Goal: Transaction & Acquisition: Purchase product/service

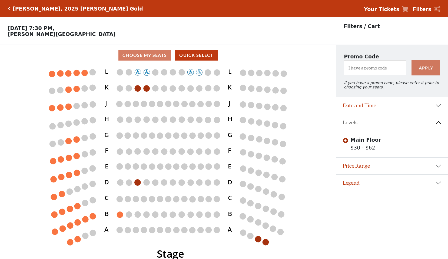
scroll to position [11, 0]
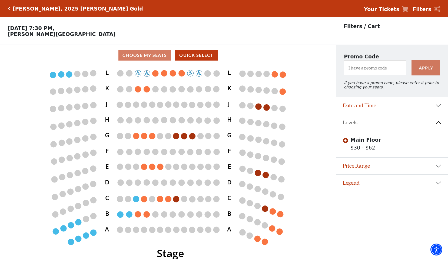
click at [9, 10] on icon "Click here to go back to filters" at bounding box center [9, 9] width 2 height 4
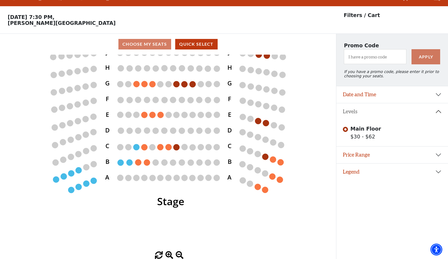
drag, startPoint x: 187, startPoint y: 243, endPoint x: 187, endPoint y: 203, distance: 40.6
click at [187, 203] on icon "Stage L K J H G F E D C B A L K J H G F E D C B A" at bounding box center [168, 153] width 302 height 197
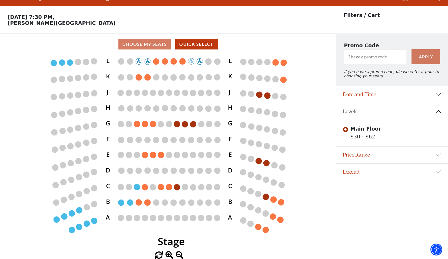
drag, startPoint x: 187, startPoint y: 203, endPoint x: 188, endPoint y: 242, distance: 39.8
click at [188, 242] on icon "Stage L K J H G F E D C B A L K J H G F E D C B A" at bounding box center [168, 153] width 302 height 197
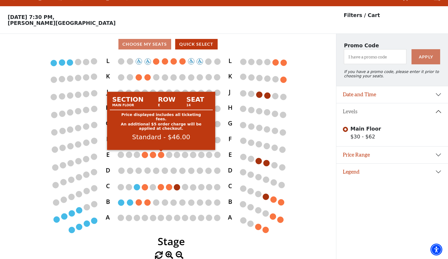
click at [161, 155] on circle at bounding box center [161, 155] width 6 height 6
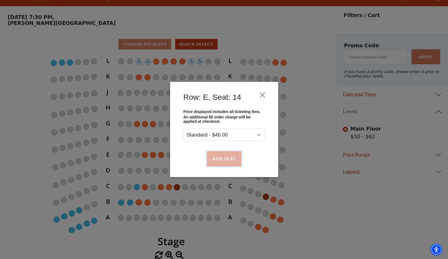
click at [227, 160] on button "Add Seat" at bounding box center [224, 158] width 35 height 15
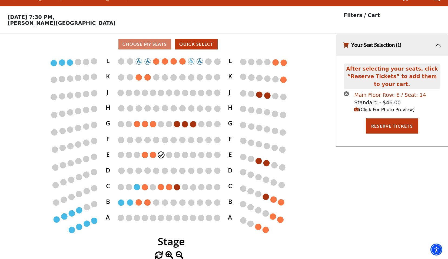
scroll to position [0, 0]
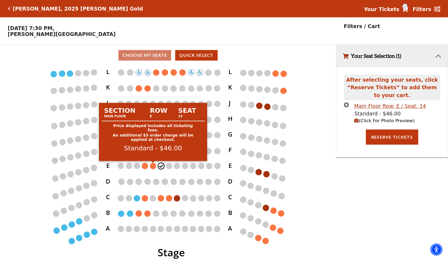
click at [152, 164] on circle at bounding box center [153, 166] width 6 height 6
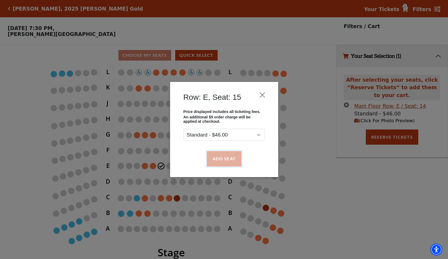
click at [217, 160] on button "Add Seat" at bounding box center [224, 158] width 35 height 15
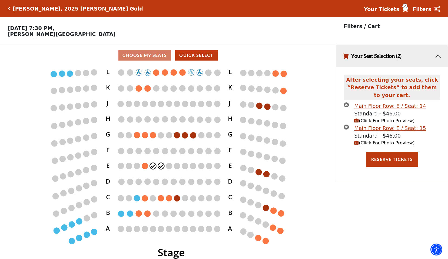
click at [379, 120] on span "(Click For Photo Preview)" at bounding box center [384, 120] width 60 height 5
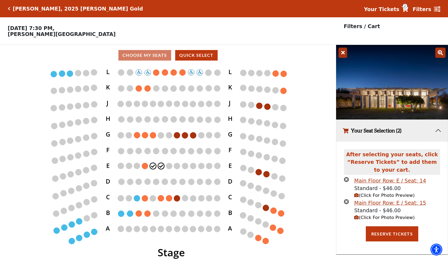
click at [357, 195] on icon "(Click For Photo Preview)" at bounding box center [356, 195] width 5 height 5
click at [440, 53] on icon at bounding box center [440, 53] width 10 height 10
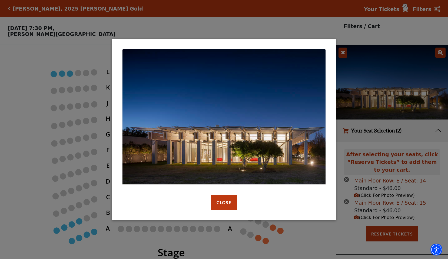
click at [344, 54] on div "default header Close" at bounding box center [224, 129] width 448 height 259
click at [226, 204] on button "Close" at bounding box center [224, 202] width 26 height 15
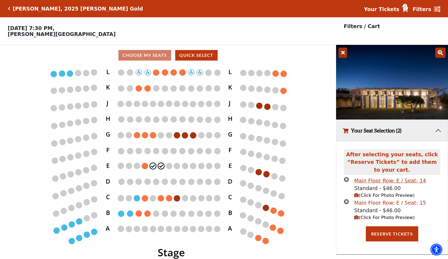
click at [374, 203] on div "Main Floor Row: E / Seat: 15" at bounding box center [390, 203] width 72 height 8
click at [393, 233] on button "Reserve Tickets" at bounding box center [392, 233] width 52 height 15
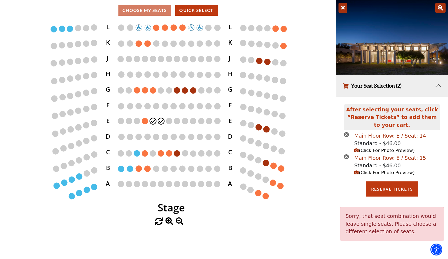
scroll to position [11, 0]
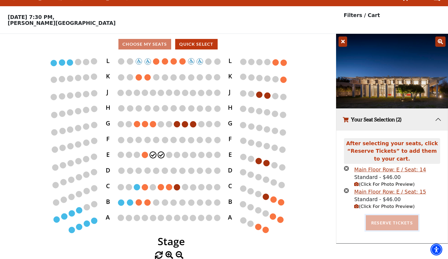
click at [395, 223] on button "Reserve Tickets" at bounding box center [392, 222] width 52 height 15
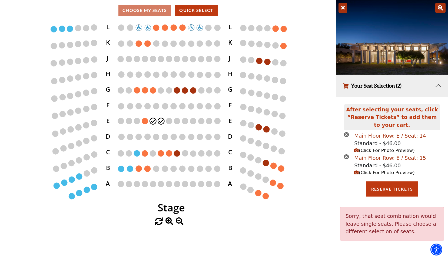
scroll to position [0, 0]
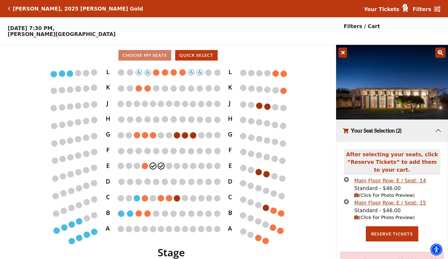
click at [434, 9] on icon at bounding box center [437, 9] width 6 height 6
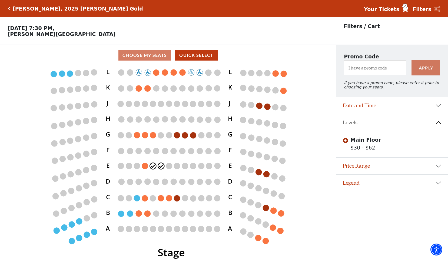
scroll to position [11, 0]
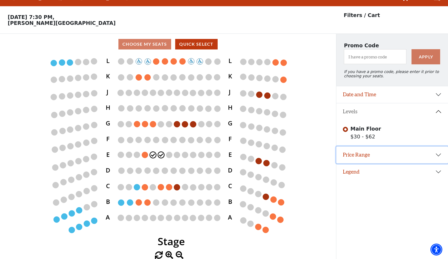
click at [438, 155] on button "Price Range" at bounding box center [392, 155] width 112 height 17
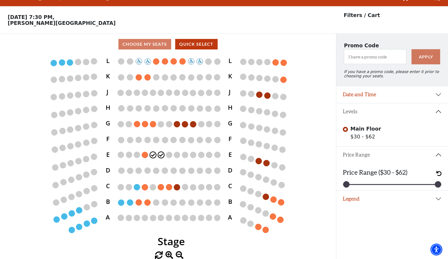
click at [367, 154] on button "Price Range" at bounding box center [392, 155] width 112 height 17
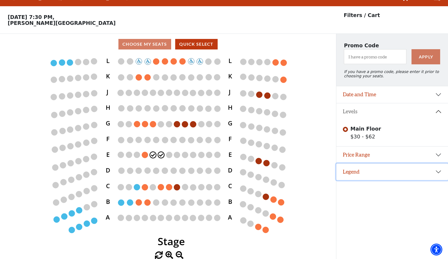
click at [439, 173] on button "Legend" at bounding box center [392, 172] width 112 height 17
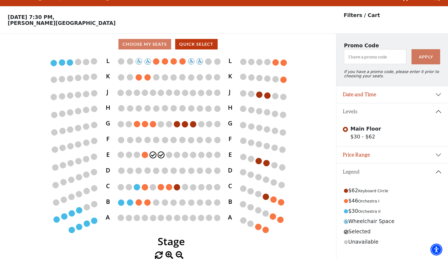
scroll to position [0, 0]
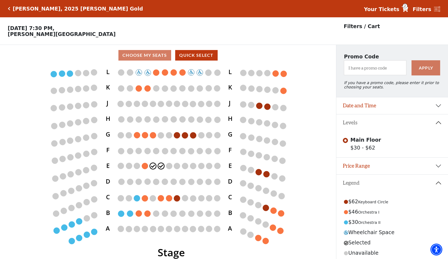
click at [440, 9] on icon at bounding box center [437, 9] width 6 height 6
click at [437, 9] on icon at bounding box center [437, 9] width 6 height 6
click at [425, 8] on strong "Filters" at bounding box center [422, 9] width 19 height 6
click at [389, 8] on strong "Your Tickets" at bounding box center [381, 9] width 35 height 6
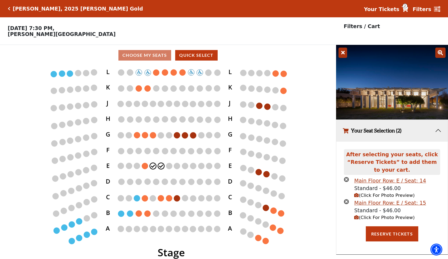
click at [9, 8] on icon "Click here to go back to filters" at bounding box center [9, 9] width 2 height 4
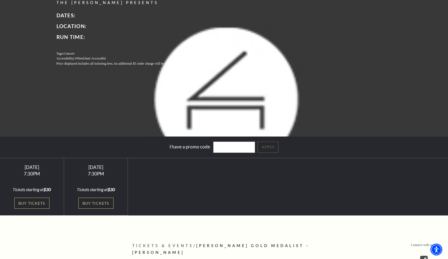
scroll to position [78, 0]
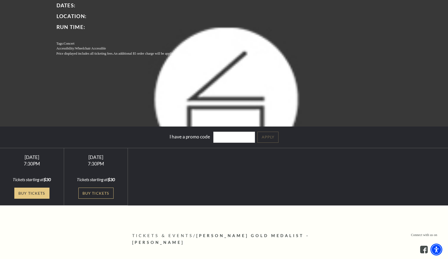
click at [38, 192] on link "Buy Tickets" at bounding box center [31, 193] width 35 height 11
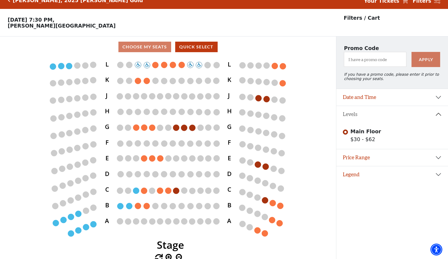
scroll to position [11, 0]
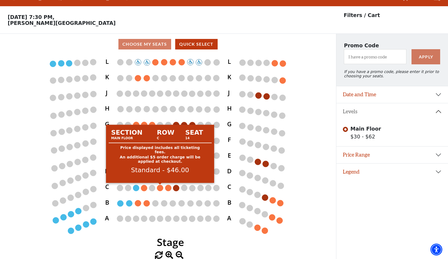
click at [160, 189] on circle at bounding box center [160, 188] width 6 height 6
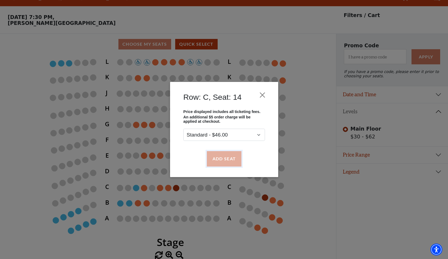
click at [231, 160] on button "Add Seat" at bounding box center [224, 158] width 35 height 15
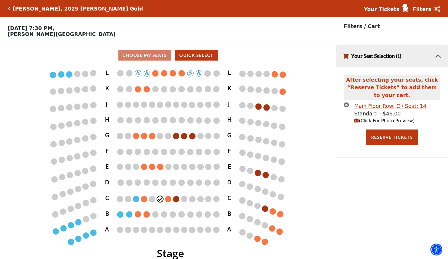
click at [169, 199] on circle at bounding box center [168, 199] width 6 height 6
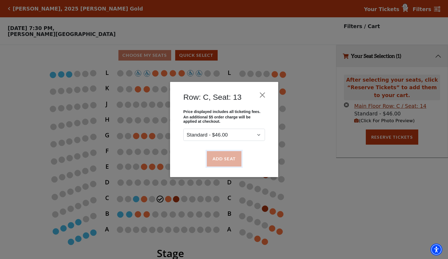
click at [220, 160] on button "Add Seat" at bounding box center [224, 158] width 35 height 15
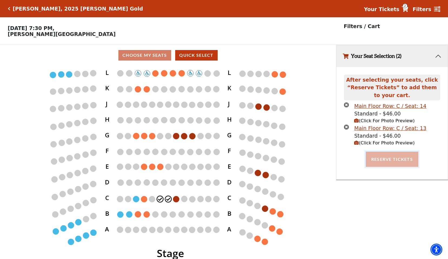
click at [392, 158] on button "Reserve Tickets" at bounding box center [392, 159] width 52 height 15
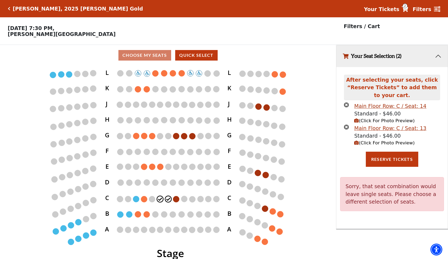
click at [168, 200] on circle at bounding box center [168, 199] width 6 height 6
click at [348, 126] on icon "times-circle" at bounding box center [346, 126] width 5 height 5
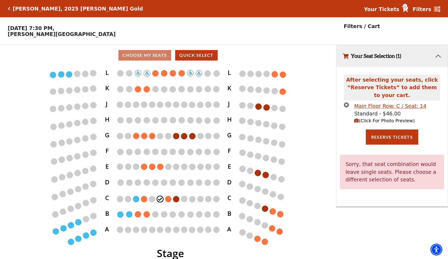
click at [347, 105] on icon "times-circle" at bounding box center [346, 104] width 5 height 5
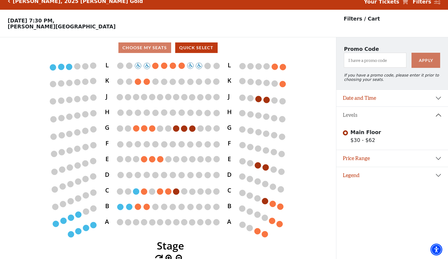
scroll to position [11, 0]
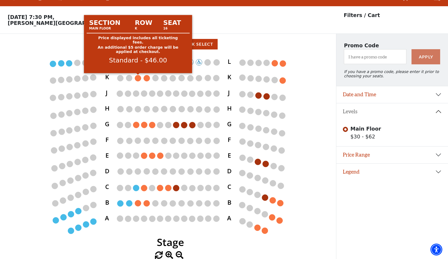
click at [137, 80] on circle at bounding box center [138, 78] width 6 height 6
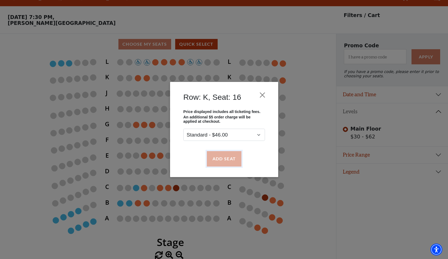
click at [223, 161] on button "Add Seat" at bounding box center [224, 158] width 35 height 15
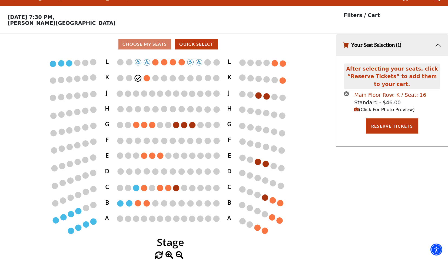
scroll to position [0, 0]
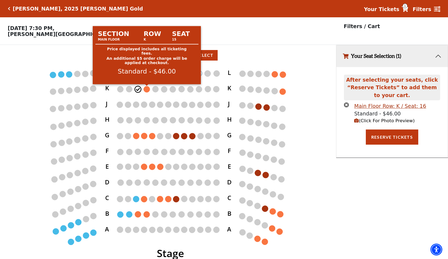
click at [148, 92] on circle at bounding box center [147, 89] width 6 height 6
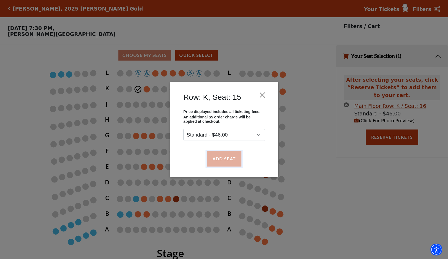
click at [226, 156] on button "Add Seat" at bounding box center [224, 158] width 35 height 15
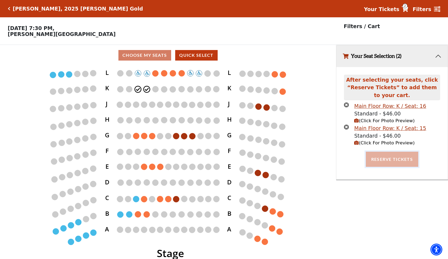
click at [390, 157] on button "Reserve Tickets" at bounding box center [392, 159] width 52 height 15
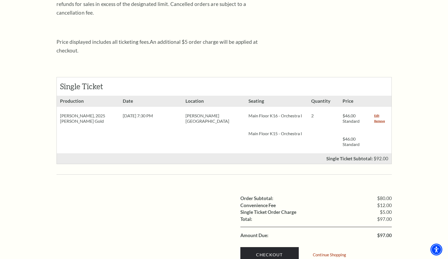
scroll to position [181, 0]
click at [275, 247] on link "Checkout" at bounding box center [269, 254] width 58 height 15
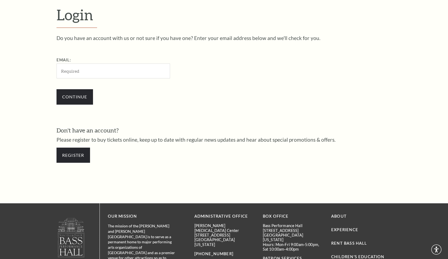
scroll to position [167, 0]
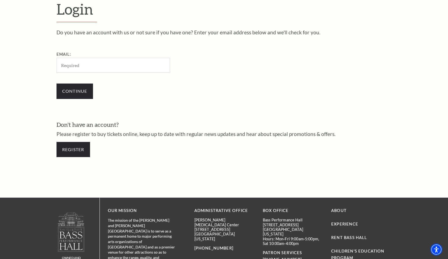
click at [97, 69] on input "Email:" at bounding box center [114, 65] width 114 height 15
type input "[EMAIL_ADDRESS][DOMAIN_NAME]"
click at [80, 90] on input "Continue" at bounding box center [75, 91] width 37 height 15
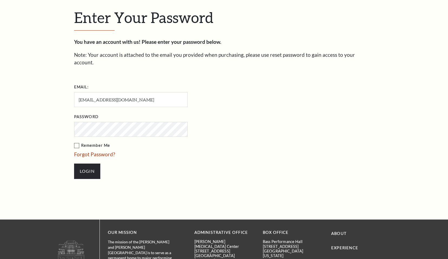
scroll to position [173, 0]
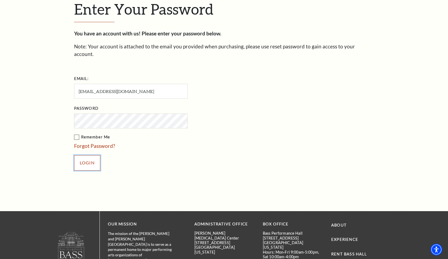
click at [88, 159] on input "Login" at bounding box center [87, 162] width 26 height 15
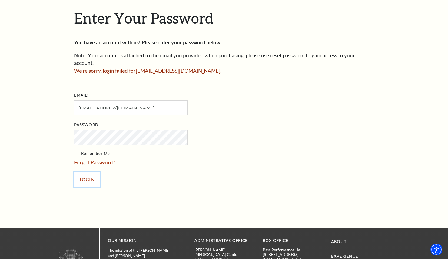
click at [92, 172] on input "Login" at bounding box center [87, 179] width 26 height 15
click at [88, 159] on link "Forgot Password?" at bounding box center [94, 162] width 41 height 6
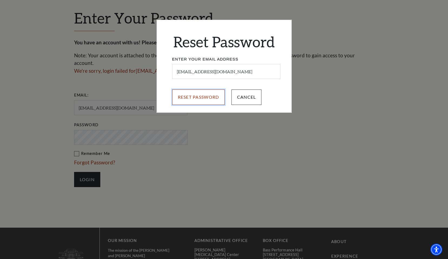
click at [201, 98] on input "Reset Password" at bounding box center [198, 97] width 53 height 15
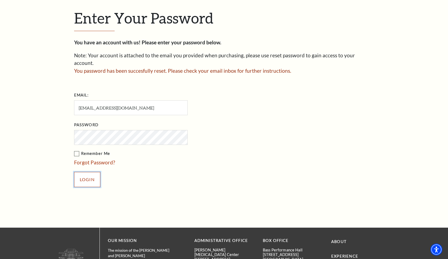
click at [88, 172] on input "Login" at bounding box center [87, 179] width 26 height 15
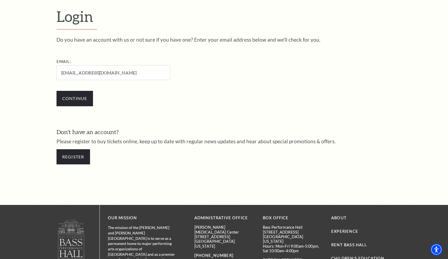
scroll to position [167, 0]
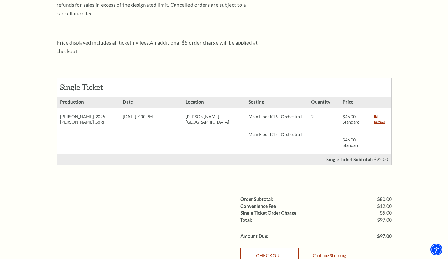
click at [273, 248] on link "Checkout" at bounding box center [269, 255] width 58 height 15
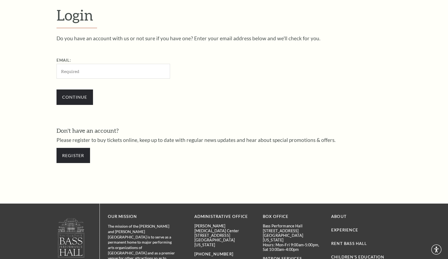
scroll to position [167, 0]
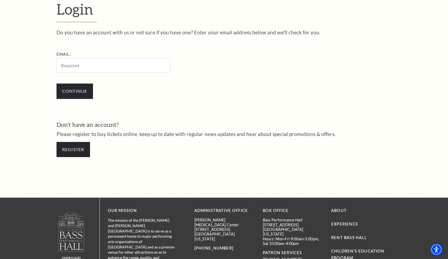
click at [83, 66] on input "Email:" at bounding box center [114, 65] width 114 height 15
type input "[EMAIL_ADDRESS][DOMAIN_NAME]"
click at [75, 91] on input "Continue" at bounding box center [75, 91] width 37 height 15
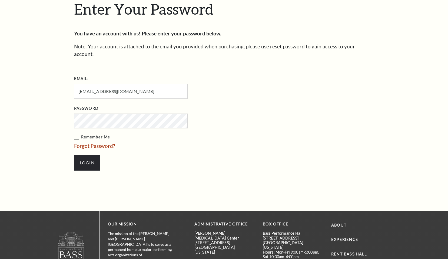
scroll to position [173, 0]
click at [94, 143] on link "Forgot Password?" at bounding box center [94, 146] width 41 height 6
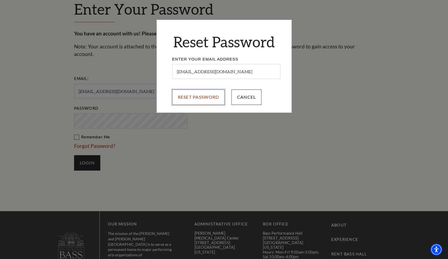
click at [213, 98] on input "Reset Password" at bounding box center [198, 97] width 53 height 15
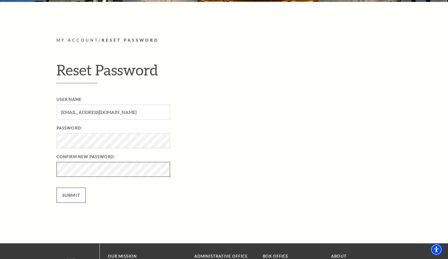
scroll to position [134, 0]
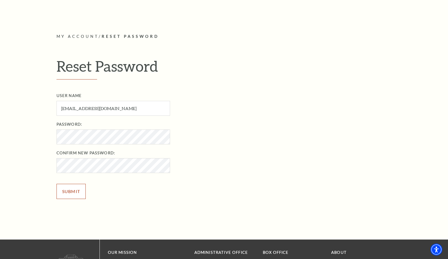
click at [67, 191] on input "Submit" at bounding box center [71, 191] width 29 height 15
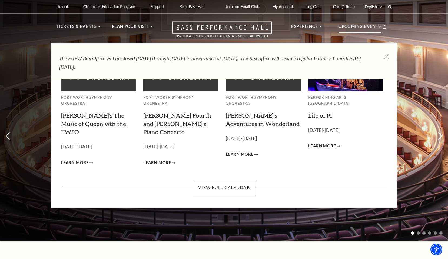
click at [336, 19] on div "Upcoming Events" at bounding box center [362, 26] width 59 height 15
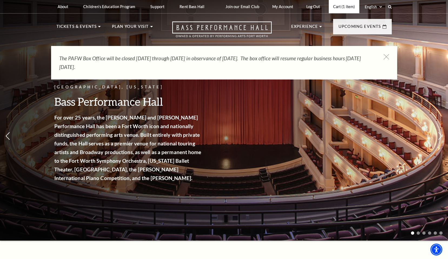
click at [345, 6] on link "Cart (1 item)" at bounding box center [344, 6] width 31 height 13
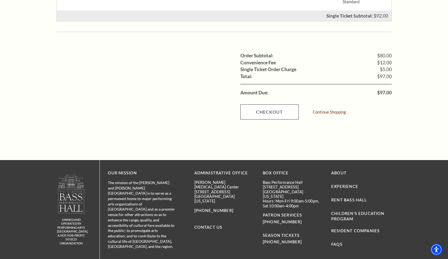
scroll to position [325, 0]
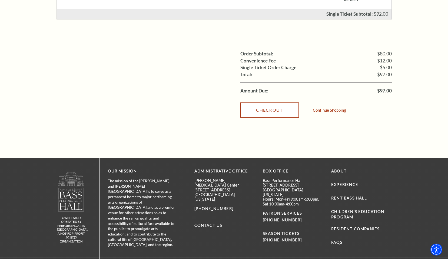
click at [277, 103] on link "Checkout" at bounding box center [269, 110] width 58 height 15
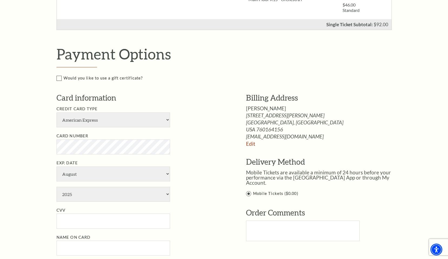
scroll to position [212, 0]
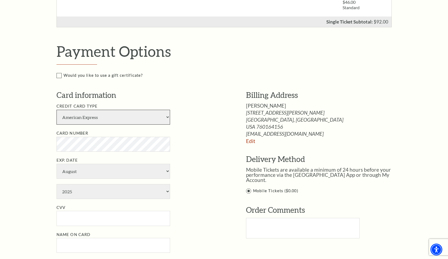
click at [167, 117] on select "American Express Visa Master Card Discover" at bounding box center [114, 117] width 114 height 15
select select "24"
select select "2028"
type input "365"
type input "Richard Urso"
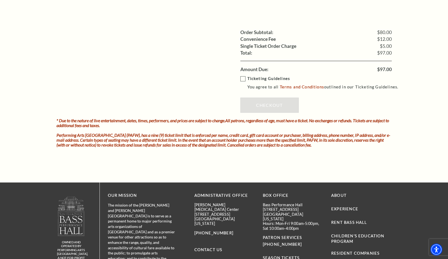
scroll to position [473, 0]
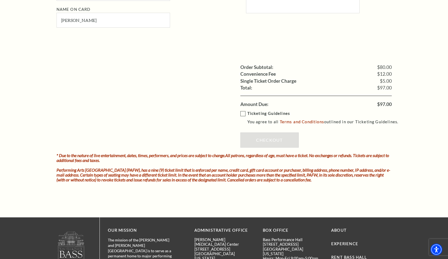
scroll to position [437, 0]
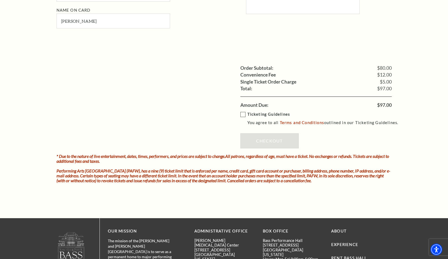
click at [243, 115] on label "Ticketing Guidelines You agree to all Terms and Conditions outlined in our Tick…" at bounding box center [321, 118] width 163 height 15
click at [0, 0] on input "Ticketing Guidelines You agree to all Terms and Conditions outlined in our Tick…" at bounding box center [0, 0] width 0 height 0
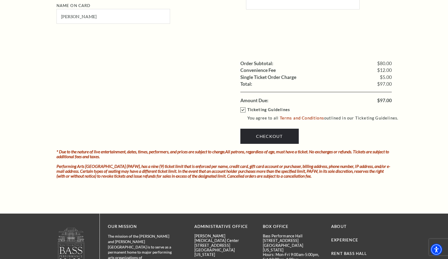
scroll to position [461, 0]
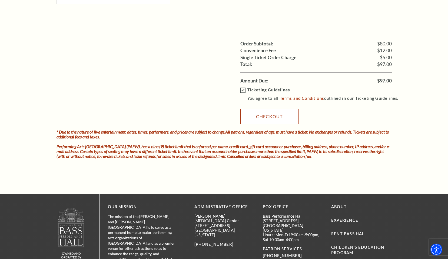
click at [272, 117] on link "Checkout" at bounding box center [269, 116] width 58 height 15
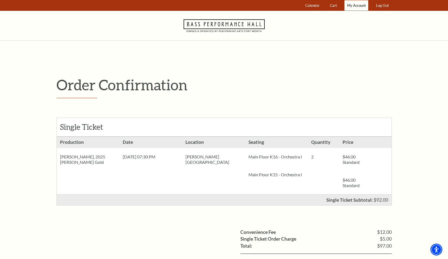
click at [359, 5] on span "My Account" at bounding box center [356, 5] width 19 height 4
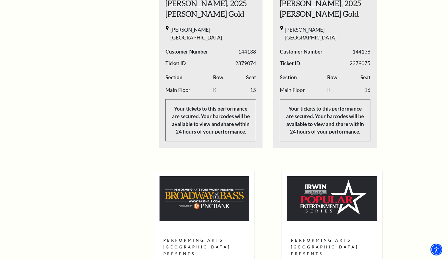
scroll to position [204, 0]
